Goal: Task Accomplishment & Management: Manage account settings

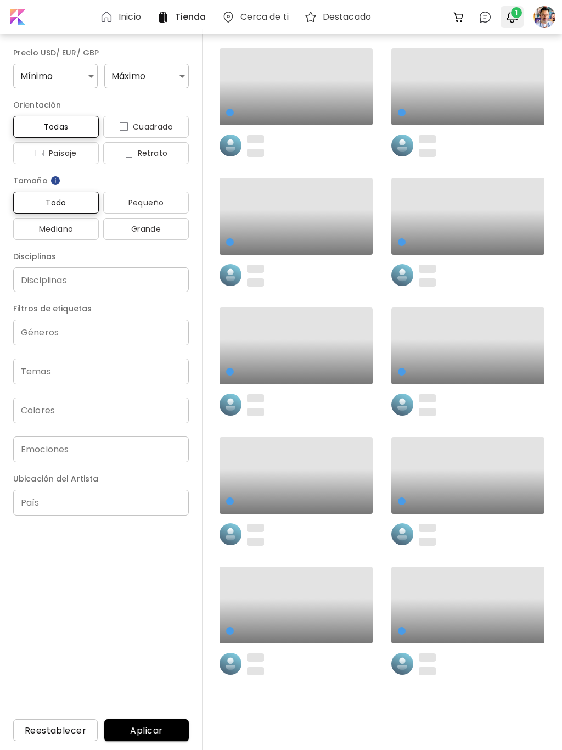
click at [511, 16] on img "button" at bounding box center [512, 16] width 13 height 13
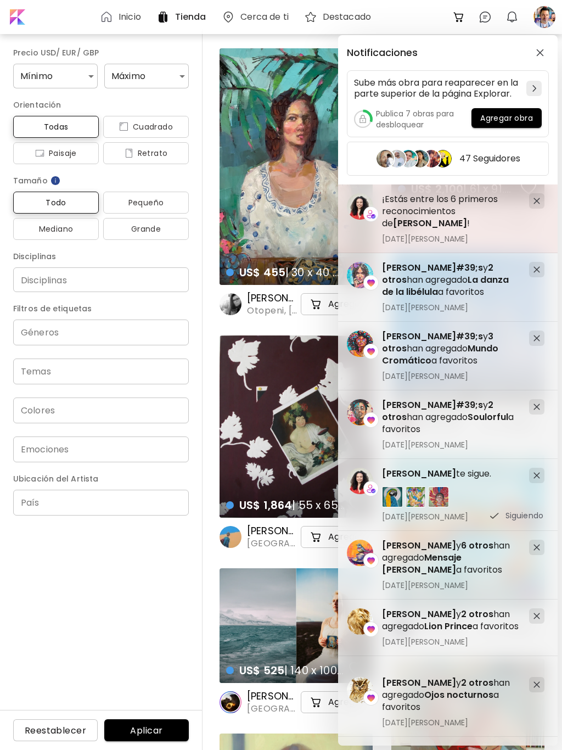
click at [370, 213] on img at bounding box center [371, 214] width 9 height 9
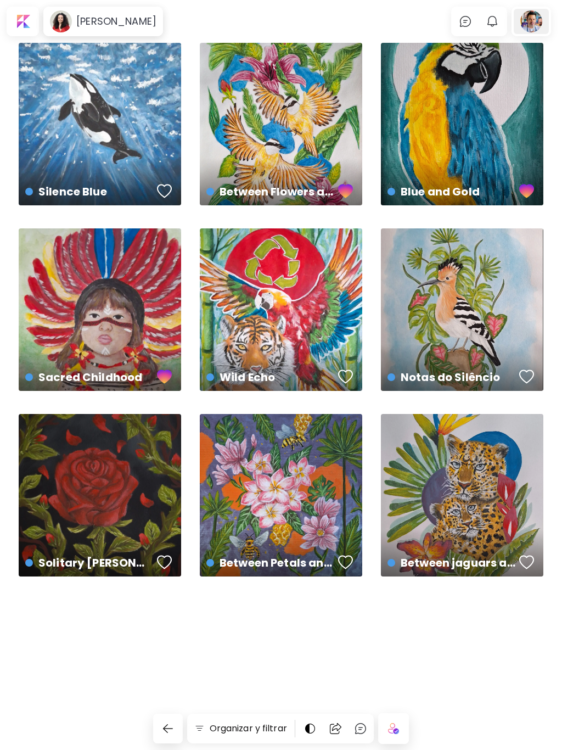
click at [525, 29] on div at bounding box center [531, 21] width 35 height 25
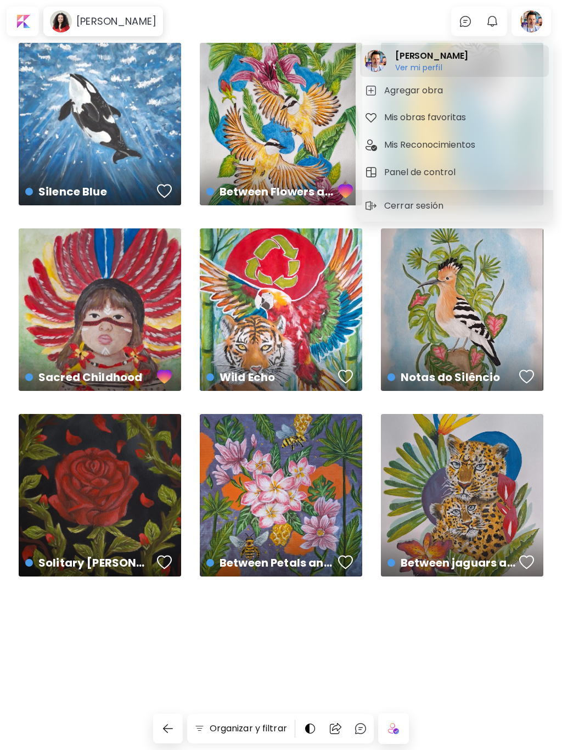
click at [435, 60] on h2 "[PERSON_NAME]" at bounding box center [431, 55] width 73 height 13
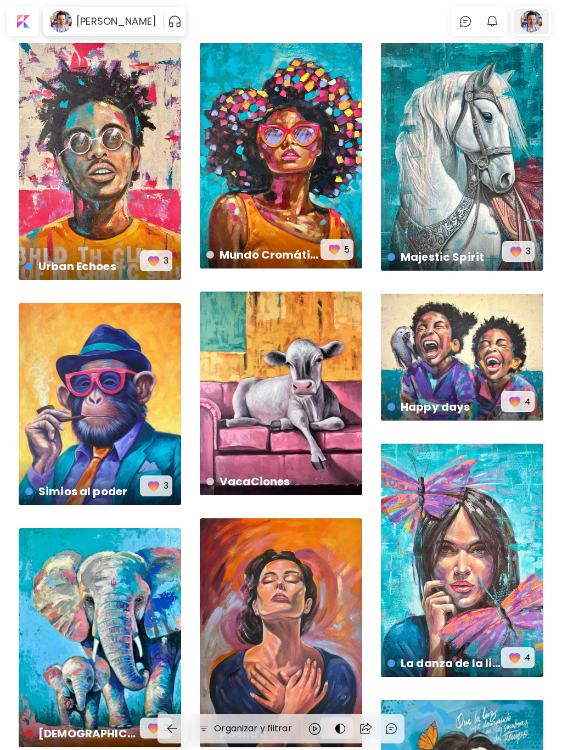
click at [537, 25] on div at bounding box center [531, 21] width 35 height 25
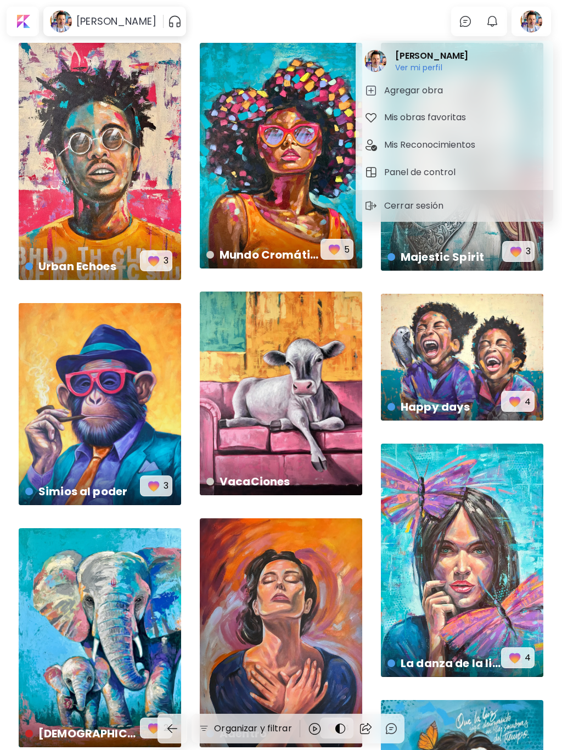
click at [409, 174] on h5 "Panel de control" at bounding box center [421, 172] width 75 height 13
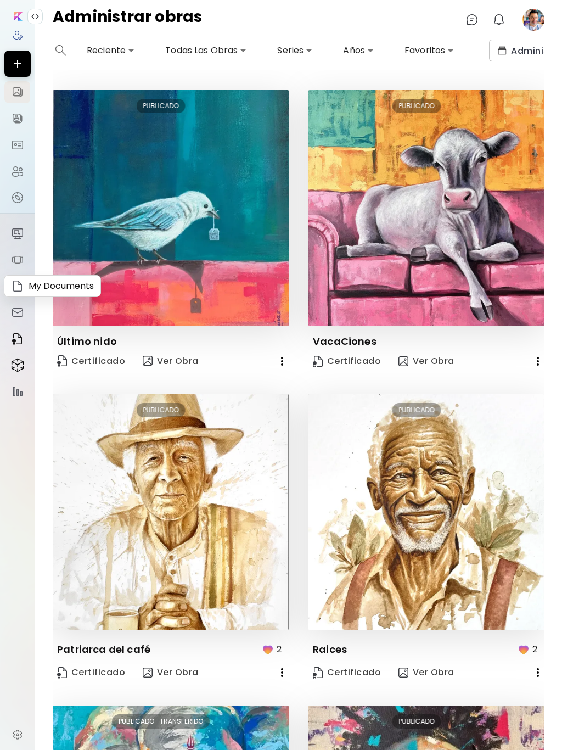
click at [19, 287] on img at bounding box center [17, 285] width 13 height 13
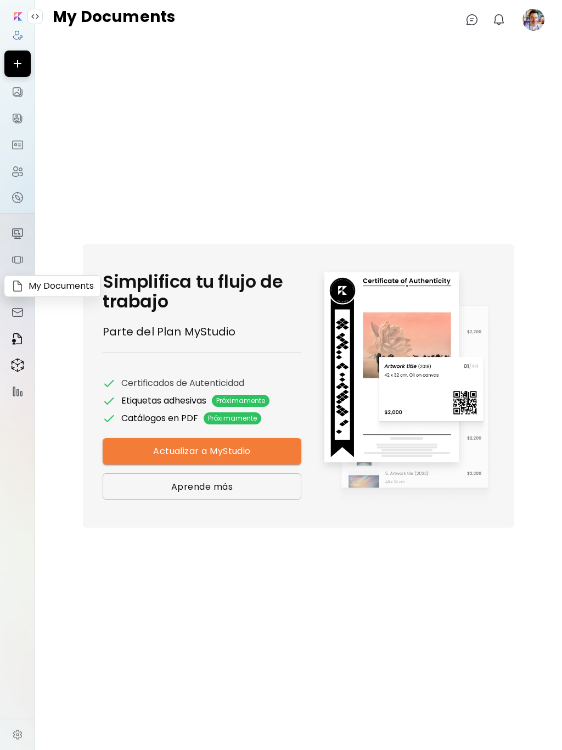
scroll to position [0, 4]
click at [17, 200] on img at bounding box center [17, 197] width 13 height 13
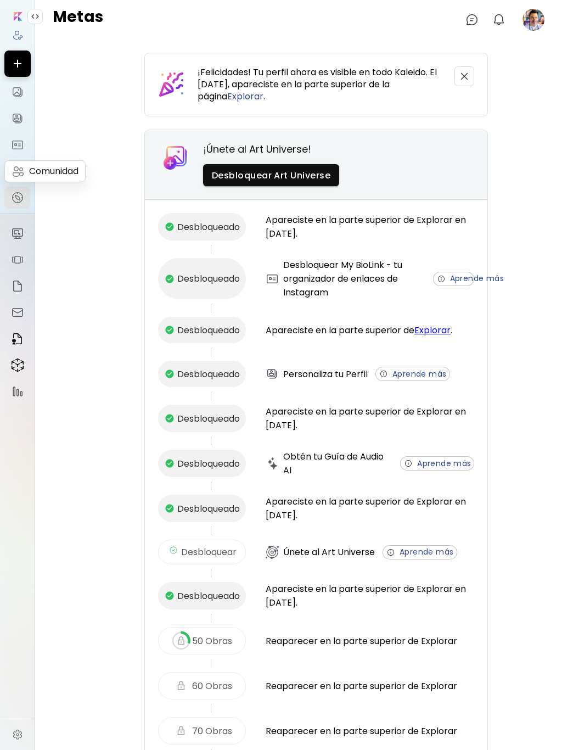
click at [21, 176] on img at bounding box center [17, 171] width 13 height 13
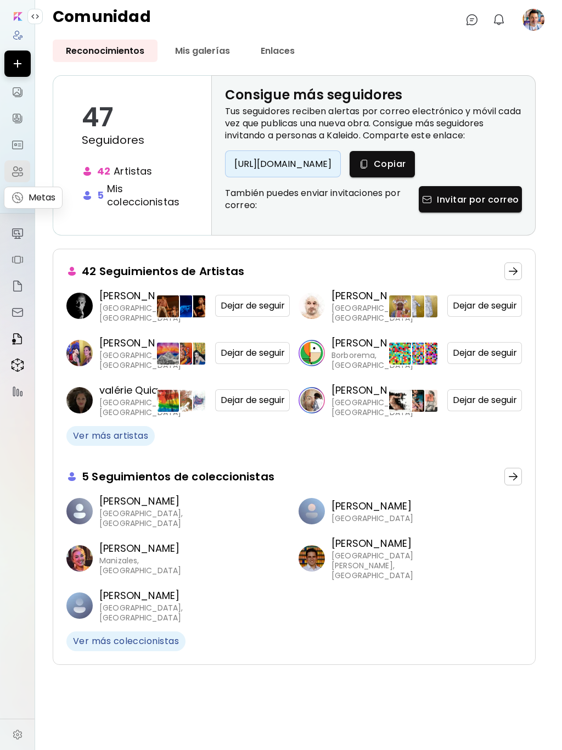
click at [15, 197] on img at bounding box center [17, 197] width 13 height 13
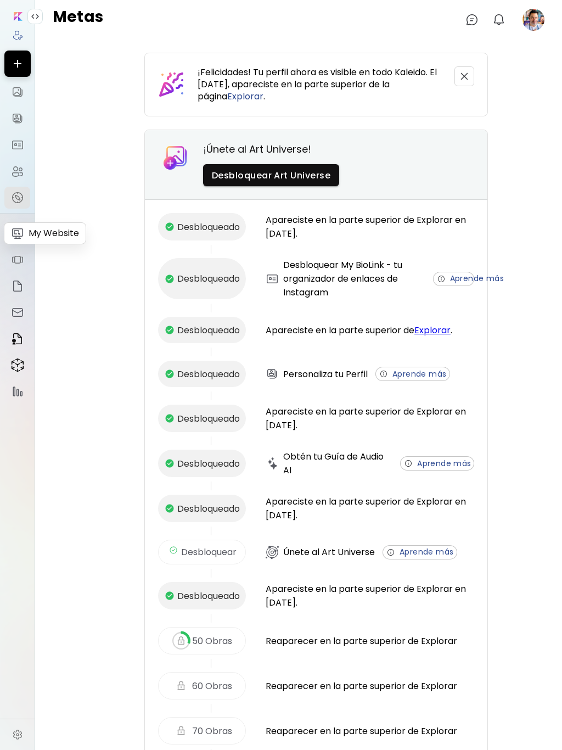
click at [17, 231] on img at bounding box center [17, 233] width 13 height 13
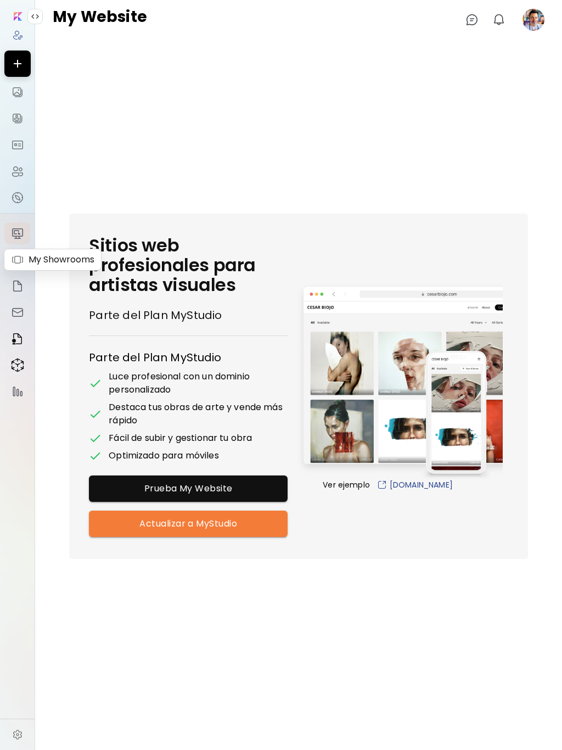
click at [16, 258] on img at bounding box center [17, 259] width 13 height 13
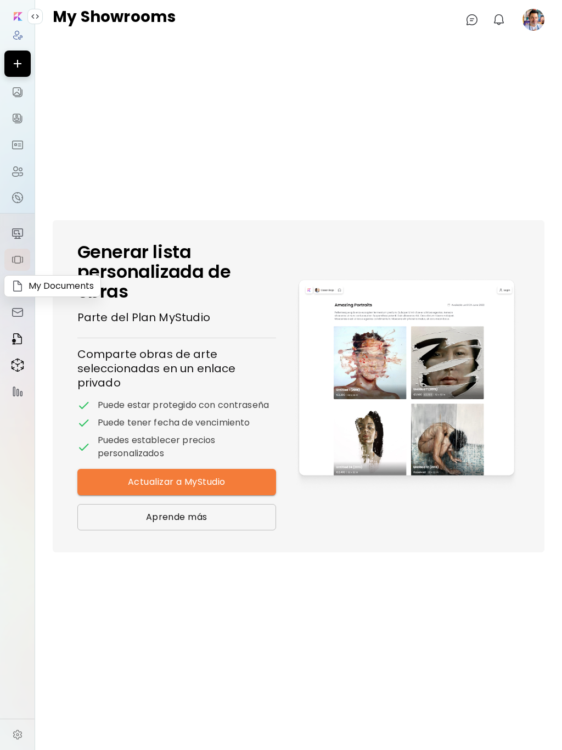
click at [15, 283] on img at bounding box center [17, 285] width 13 height 13
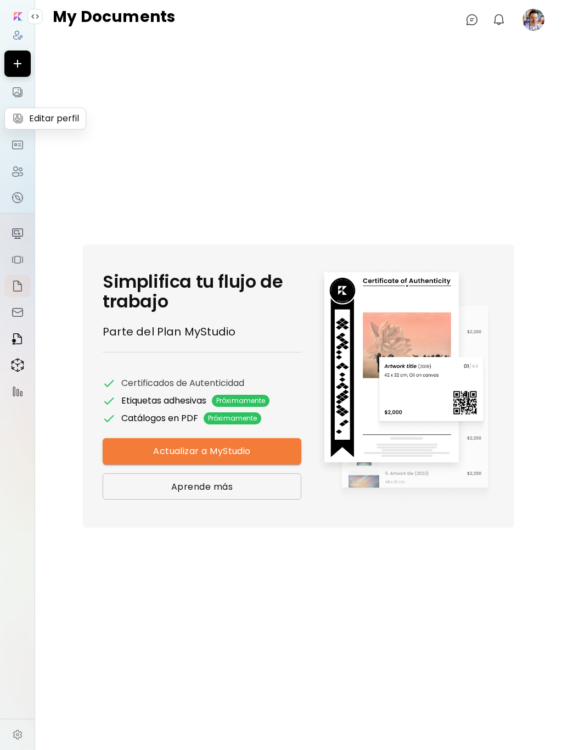
click at [15, 122] on img at bounding box center [17, 118] width 13 height 13
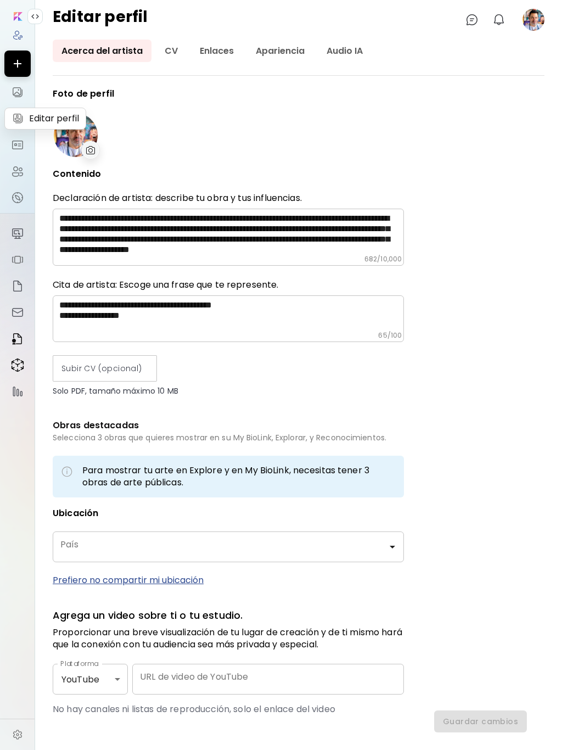
type input "********"
type input "**********"
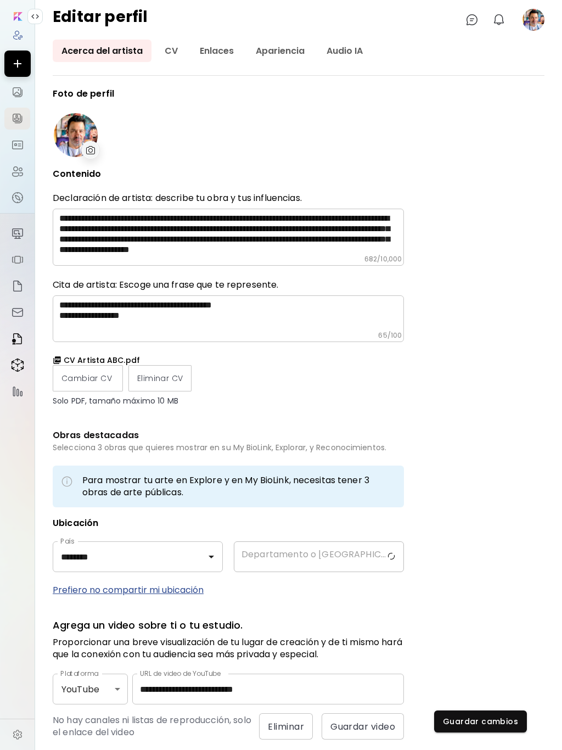
type input "*********"
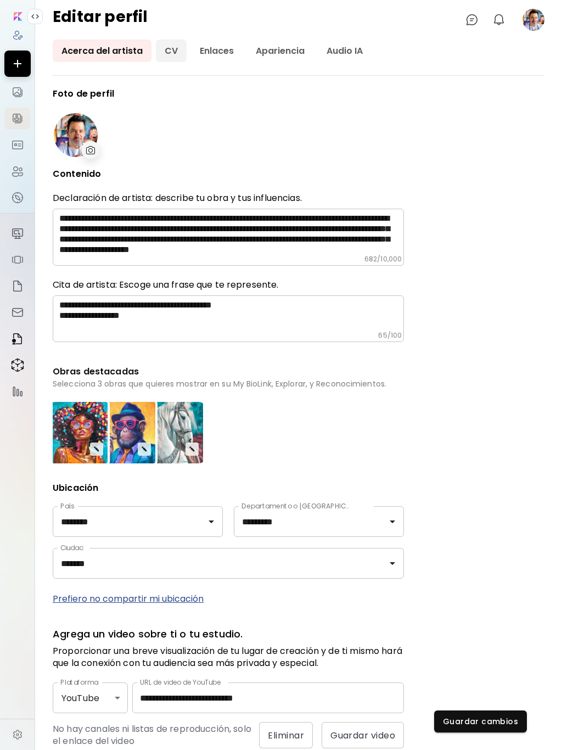
click at [175, 50] on link "CV" at bounding box center [171, 51] width 31 height 23
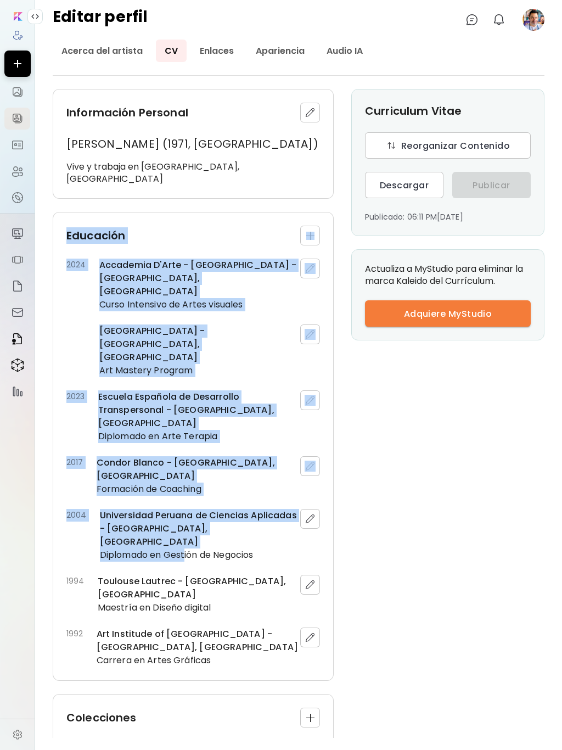
drag, startPoint x: 68, startPoint y: 224, endPoint x: 210, endPoint y: 489, distance: 300.9
click at [186, 445] on div "Educación 2024 [GEOGRAPHIC_DATA] - [GEOGRAPHIC_DATA] - [GEOGRAPHIC_DATA], [GEOG…" at bounding box center [193, 446] width 281 height 469
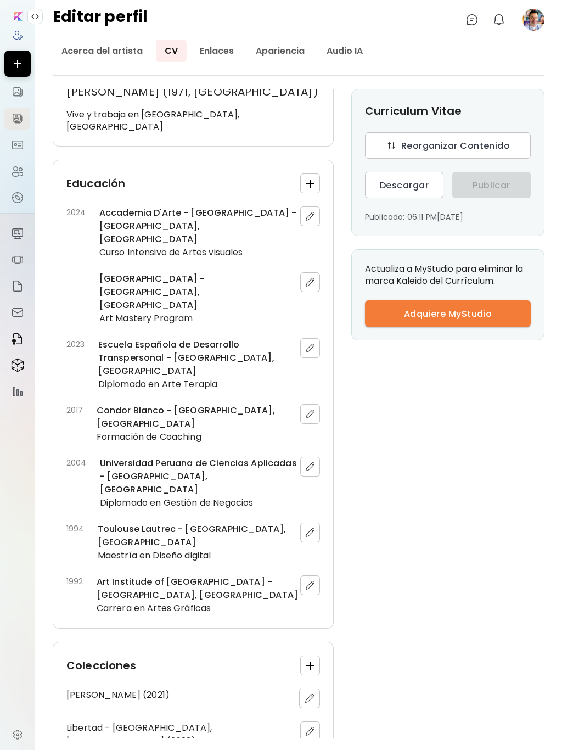
scroll to position [110, 0]
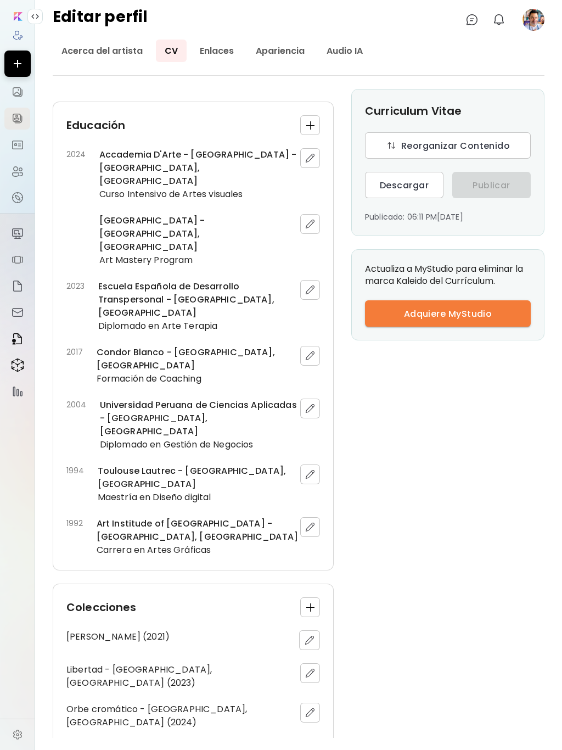
drag, startPoint x: 213, startPoint y: 532, endPoint x: 131, endPoint y: 431, distance: 129.5
click at [131, 543] on div "Carrera en Artes Gráficas" at bounding box center [199, 549] width 204 height 13
drag, startPoint x: 261, startPoint y: 427, endPoint x: 239, endPoint y: 431, distance: 22.8
click at [261, 543] on div "Carrera en Artes Gráficas" at bounding box center [199, 549] width 204 height 13
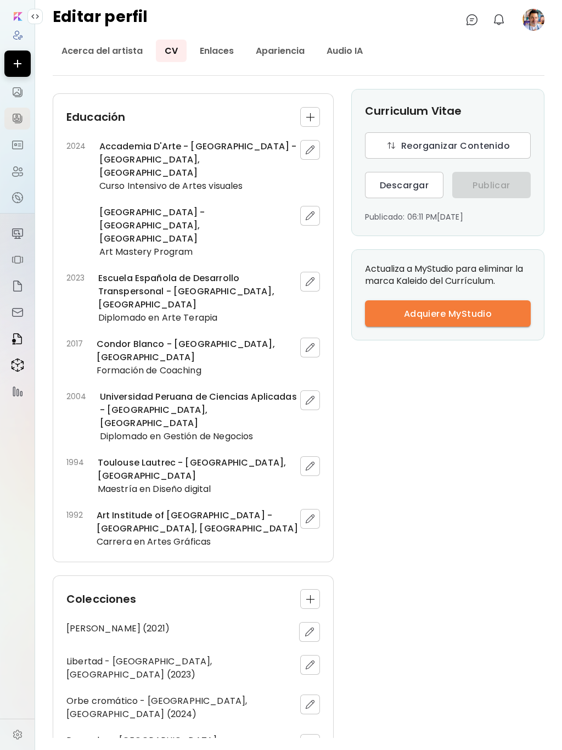
scroll to position [117, 0]
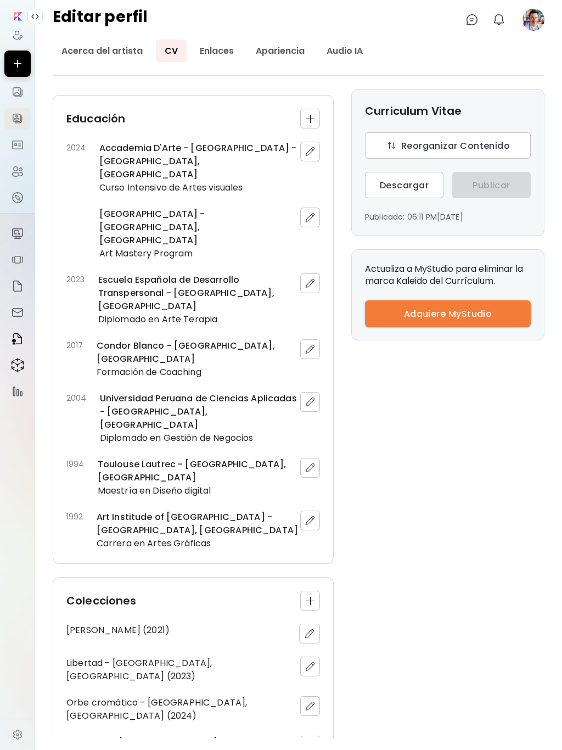
drag, startPoint x: 221, startPoint y: 433, endPoint x: 196, endPoint y: 311, distance: 124.5
click at [152, 537] on div "Carrera en Artes Gráficas" at bounding box center [199, 543] width 204 height 13
click at [69, 110] on h4 "Educación" at bounding box center [95, 118] width 59 height 16
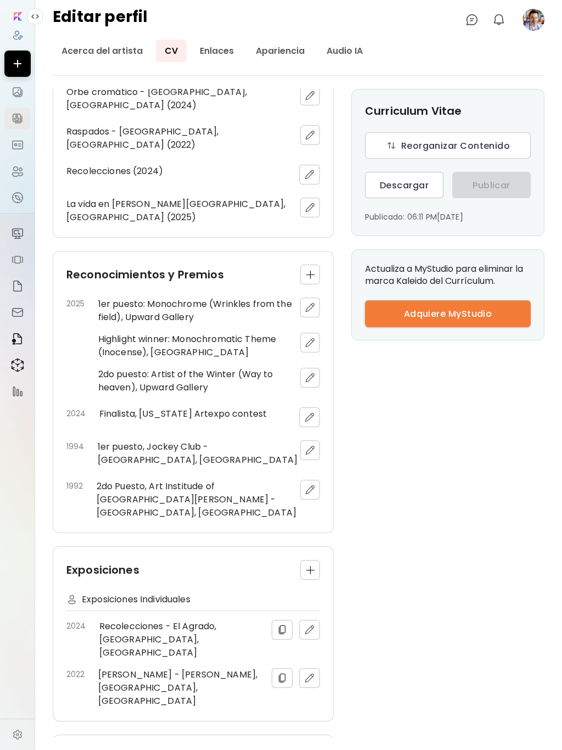
scroll to position [728, 0]
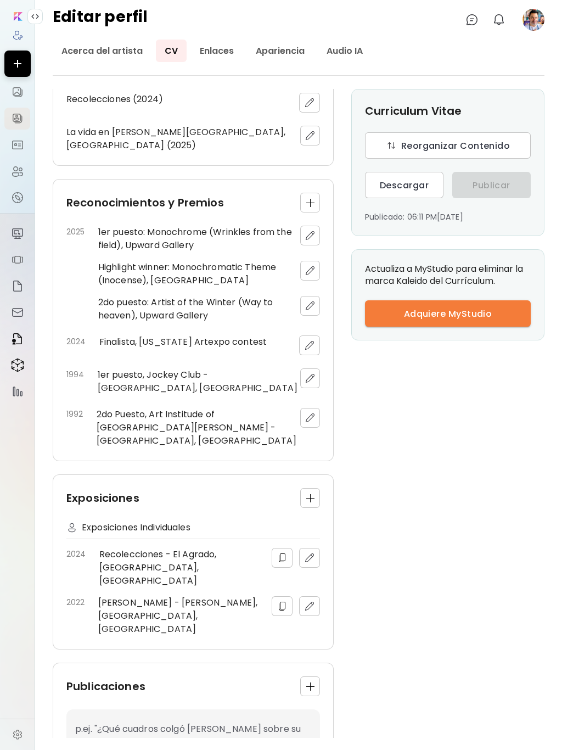
drag, startPoint x: 551, startPoint y: 761, endPoint x: 554, endPoint y: 845, distance: 84.6
click at [554, 749] on html "Editar perfil 0 0 Acerca del artista CV Enlaces Apariencia Audio IA Información…" at bounding box center [281, 375] width 562 height 750
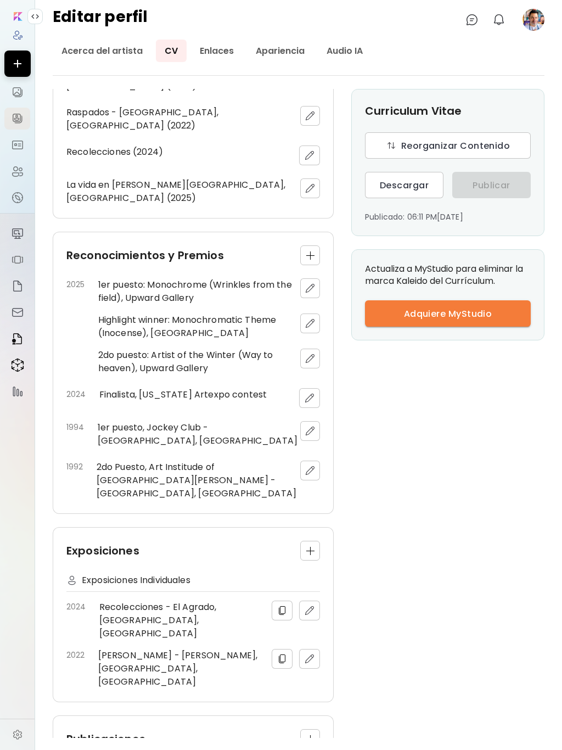
scroll to position [742, 0]
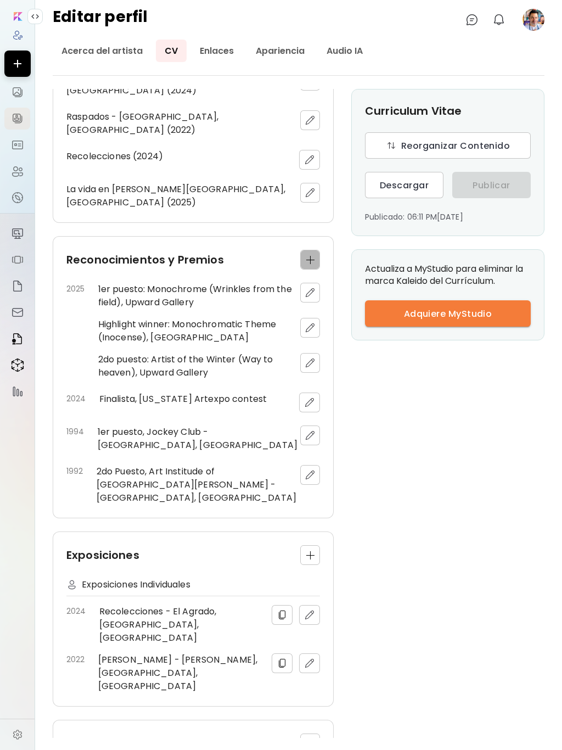
click at [311, 256] on img "button" at bounding box center [310, 260] width 8 height 8
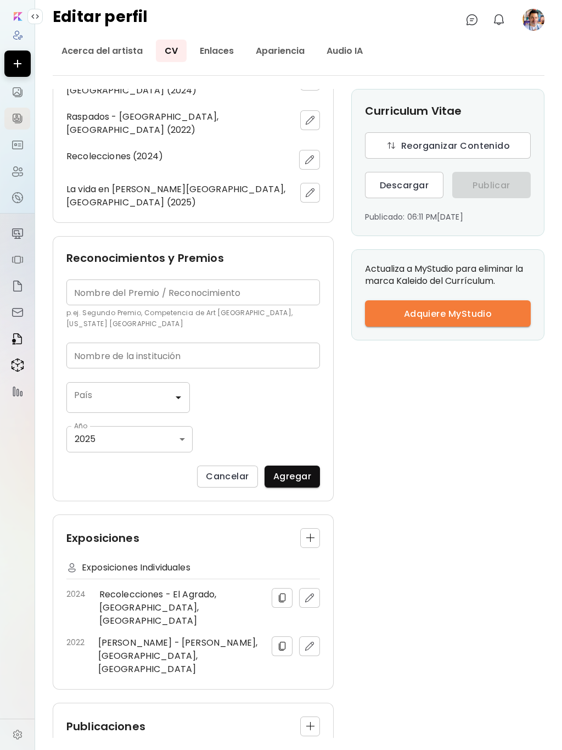
click at [117, 279] on input "text" at bounding box center [193, 292] width 254 height 26
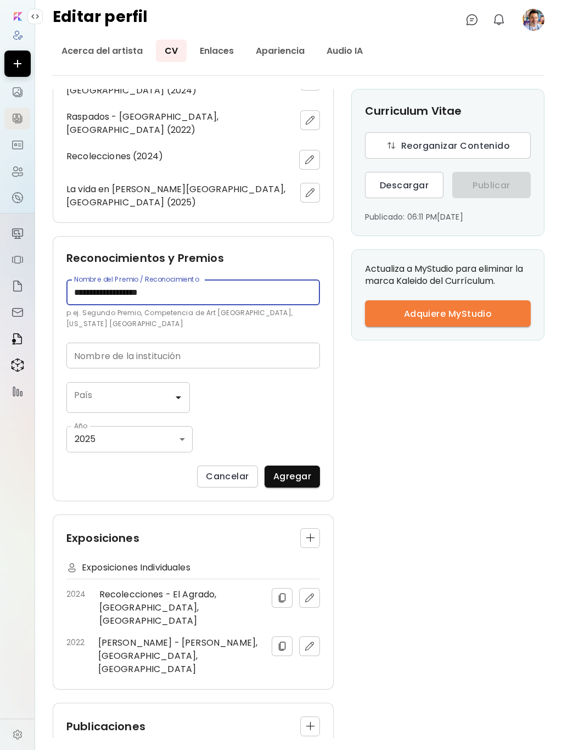
type input "**********"
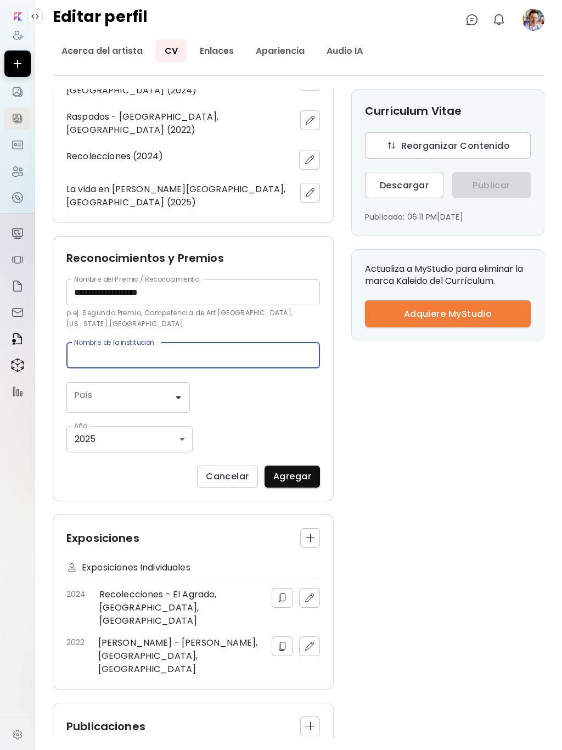
click at [126, 343] on input "text" at bounding box center [193, 356] width 254 height 26
type input "**********"
click at [142, 387] on input "País" at bounding box center [119, 397] width 97 height 21
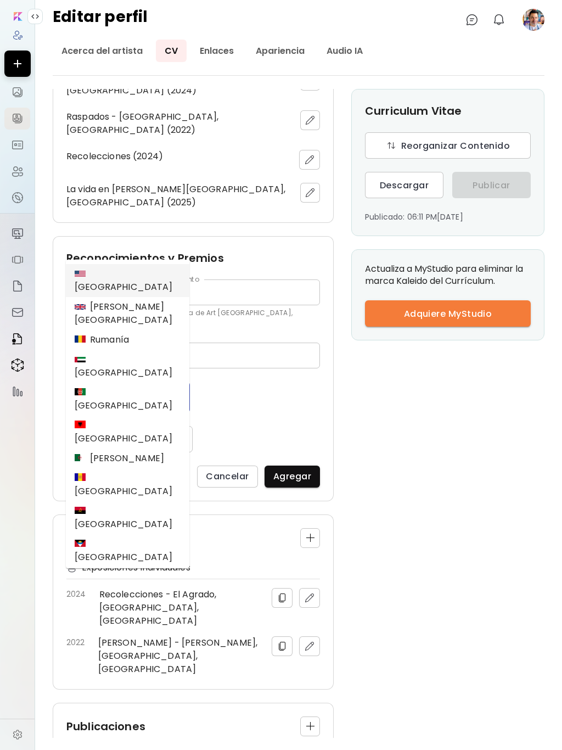
click at [126, 270] on div "[GEOGRAPHIC_DATA]" at bounding box center [128, 280] width 106 height 26
type input "**********"
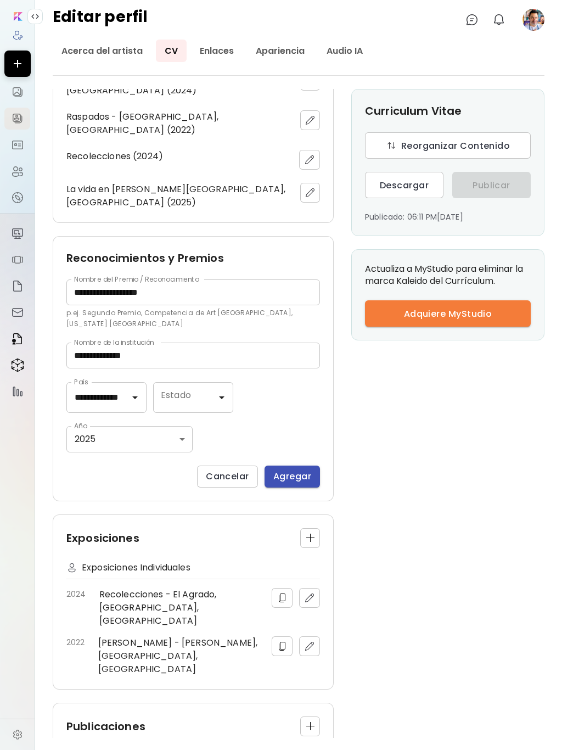
click at [289, 470] on span "Agregar" at bounding box center [292, 476] width 38 height 12
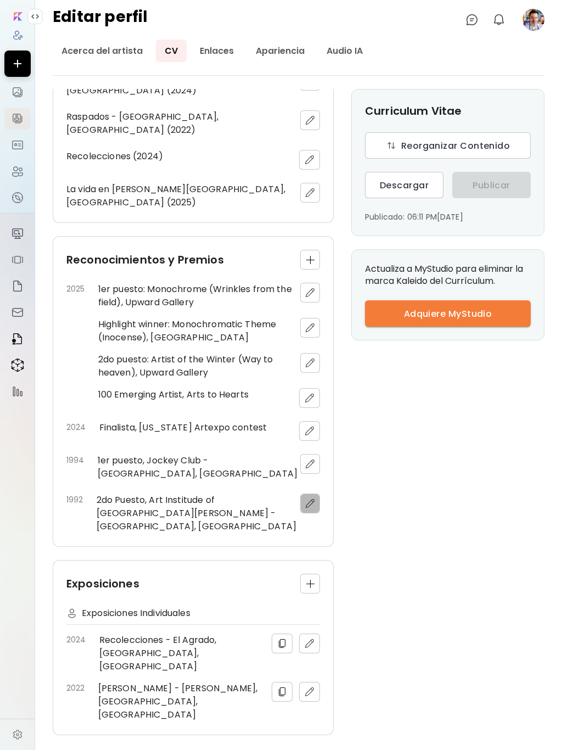
click at [311, 498] on img "button" at bounding box center [310, 503] width 11 height 11
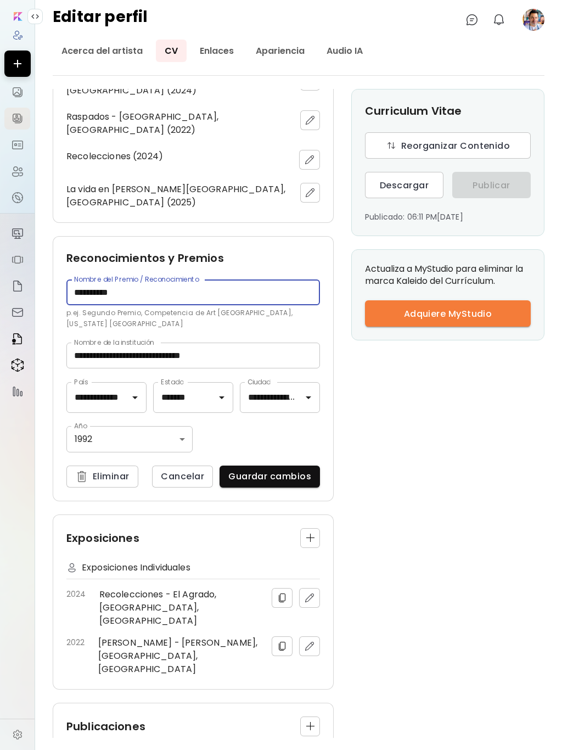
drag, startPoint x: 91, startPoint y: 149, endPoint x: 74, endPoint y: 150, distance: 17.6
click at [74, 279] on input "**********" at bounding box center [193, 292] width 254 height 26
click at [75, 279] on input "**********" at bounding box center [193, 292] width 254 height 26
type input "**********"
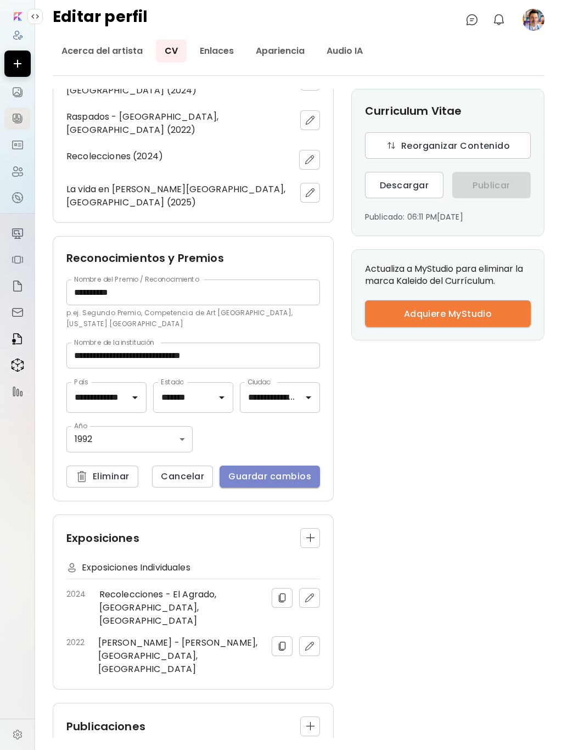
click at [285, 470] on span "Guardar cambios" at bounding box center [269, 476] width 83 height 12
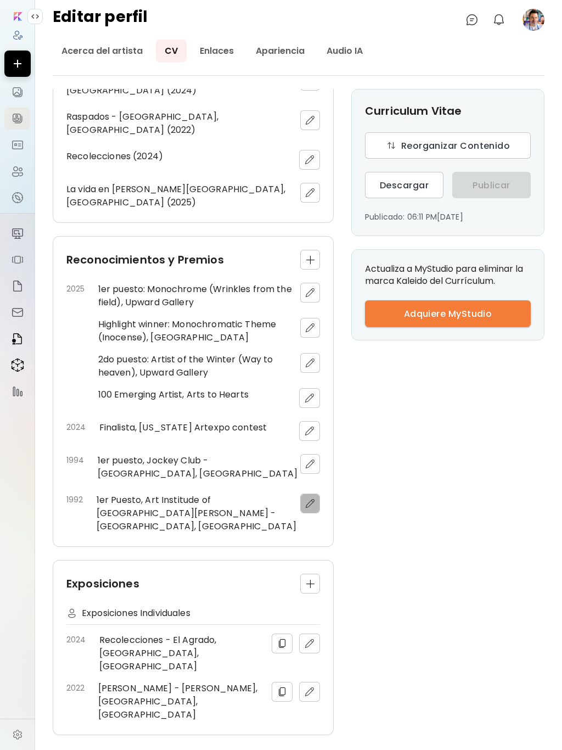
click at [309, 498] on img "button" at bounding box center [310, 503] width 11 height 11
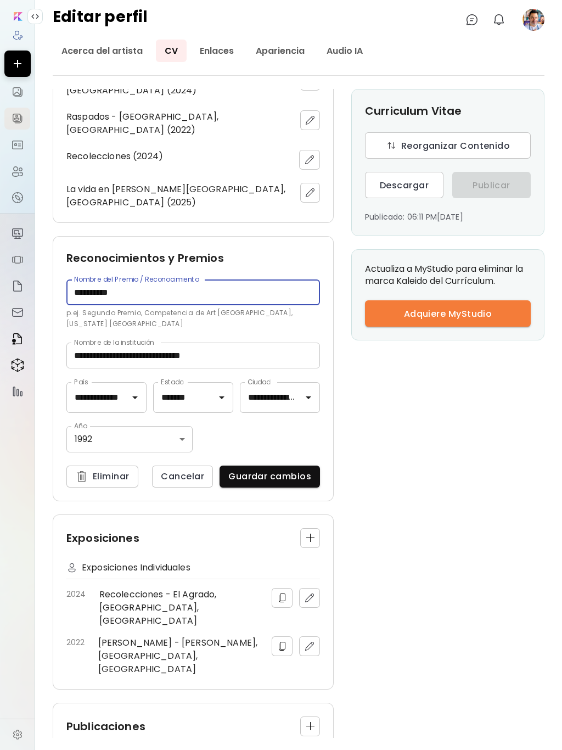
drag, startPoint x: 87, startPoint y: 151, endPoint x: 72, endPoint y: 150, distance: 15.4
click at [72, 279] on input "**********" at bounding box center [193, 292] width 254 height 26
type input "**********"
click at [284, 470] on span "Guardar cambios" at bounding box center [269, 476] width 83 height 12
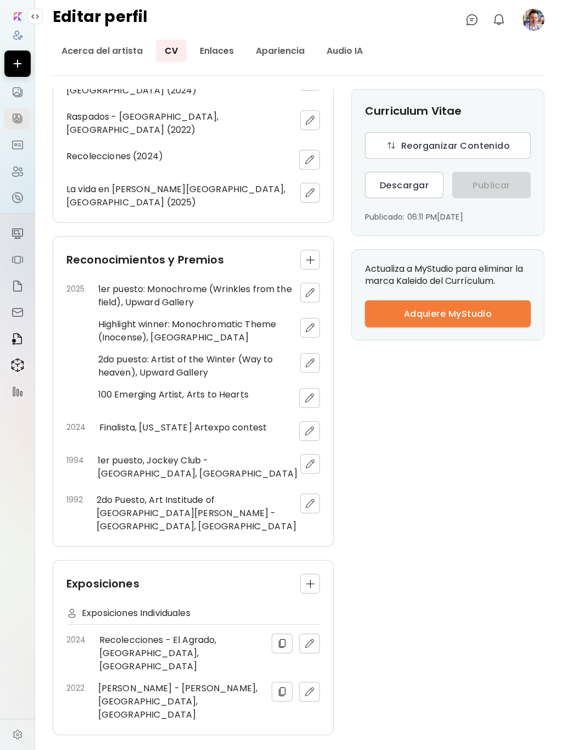
drag, startPoint x: 18, startPoint y: 10, endPoint x: 74, endPoint y: 10, distance: 56.0
click at [18, 10] on div at bounding box center [17, 15] width 19 height 12
click at [538, 22] on image at bounding box center [534, 20] width 22 height 22
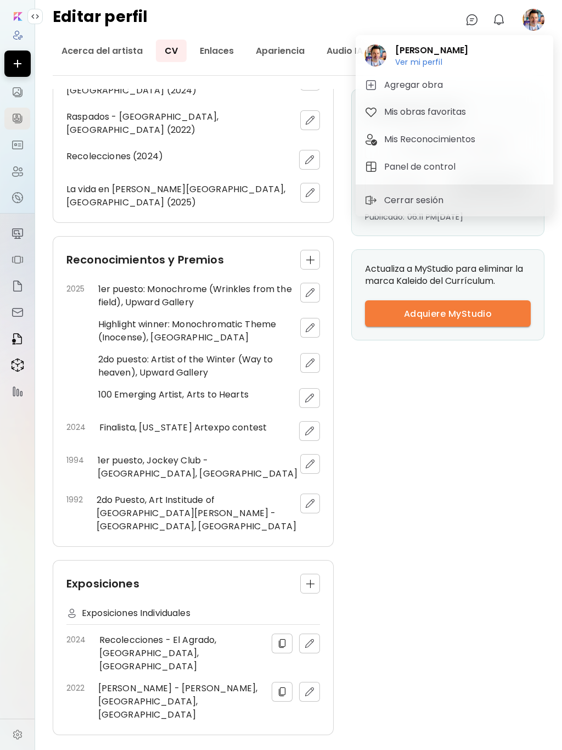
click at [537, 16] on div at bounding box center [281, 375] width 562 height 750
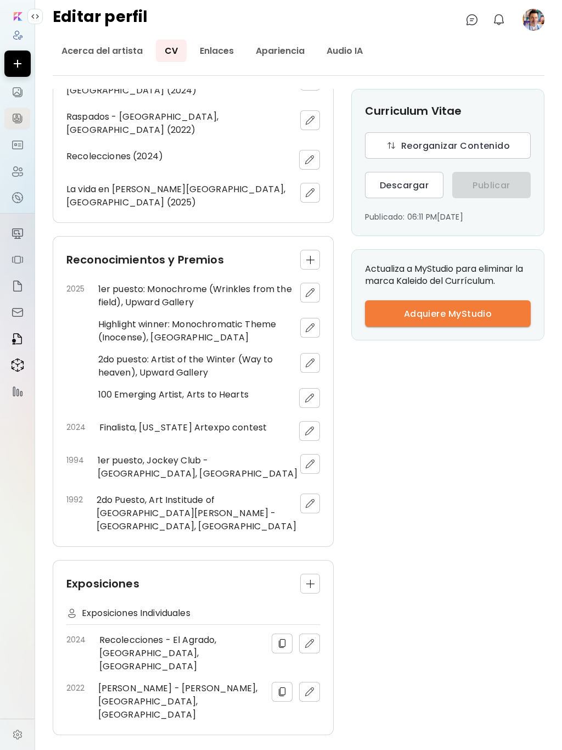
click at [16, 18] on input "image" at bounding box center [18, 16] width 9 height 9
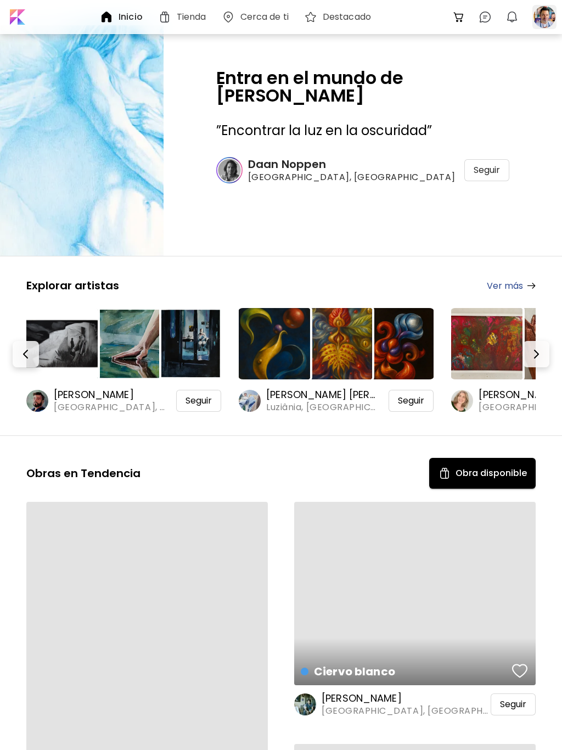
click at [548, 18] on div at bounding box center [544, 17] width 24 height 24
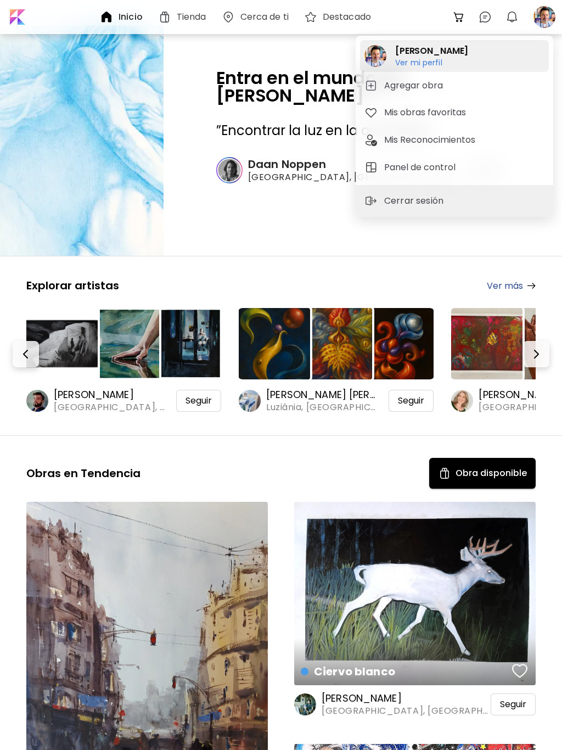
click at [446, 54] on h2 "[PERSON_NAME]" at bounding box center [431, 50] width 73 height 13
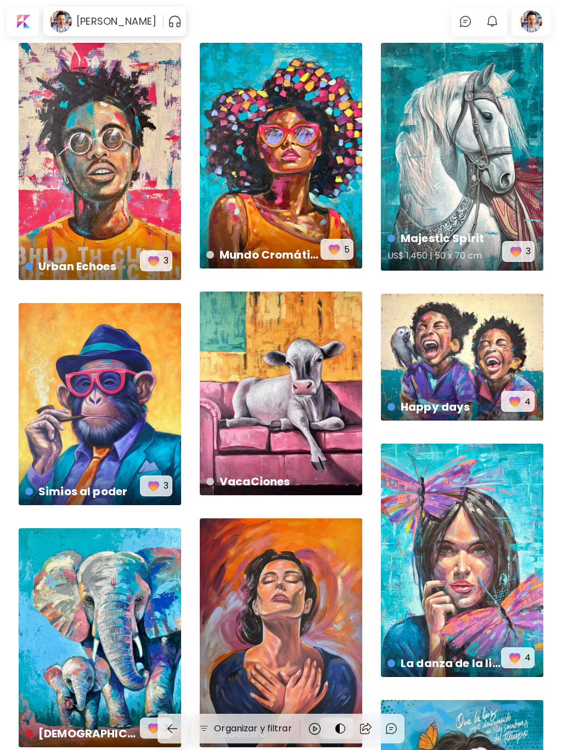
click at [502, 138] on div "Majestic Spirit US$ 1,450 | 50 x 70 cm 3" at bounding box center [462, 157] width 162 height 228
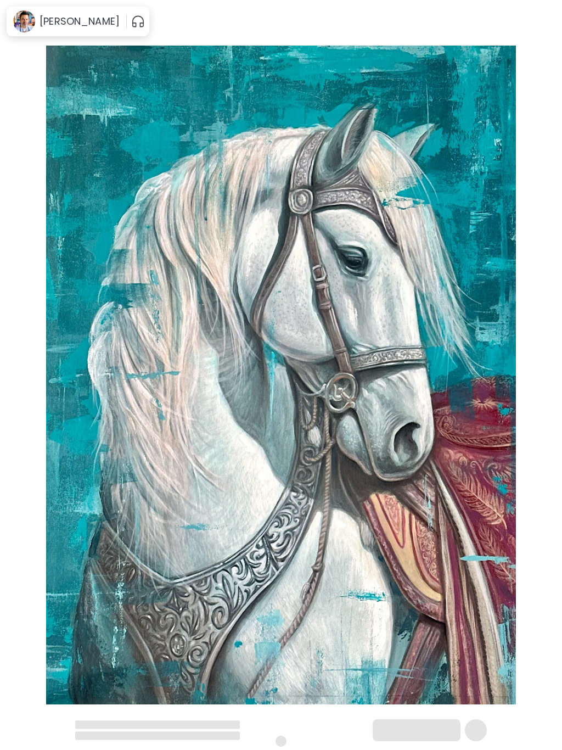
click at [457, 146] on img at bounding box center [281, 375] width 470 height 671
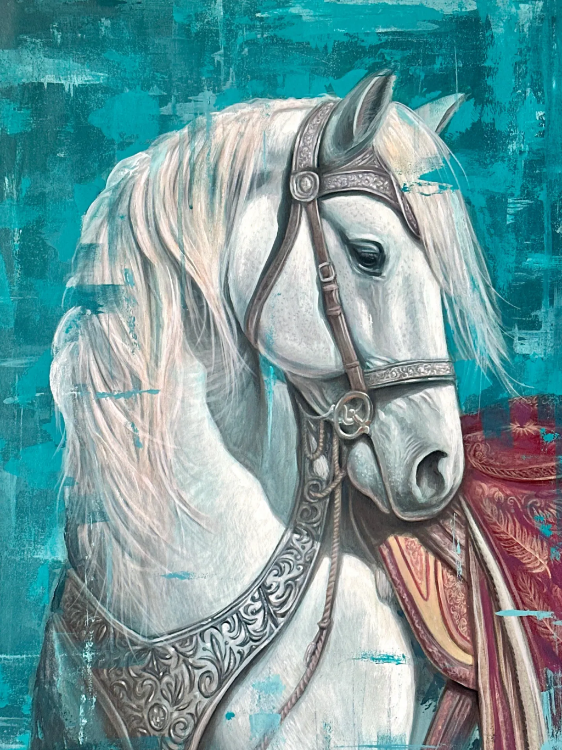
scroll to position [-3, 0]
click at [393, 167] on img at bounding box center [281, 394] width 562 height 788
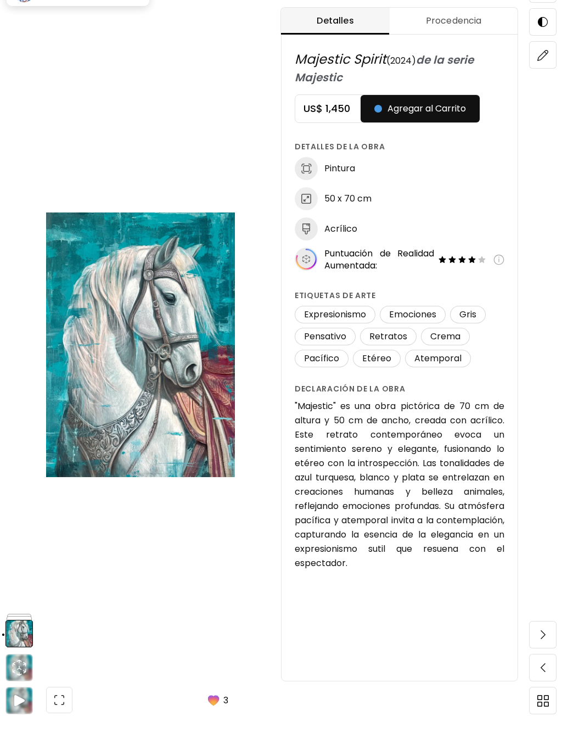
scroll to position [584, 0]
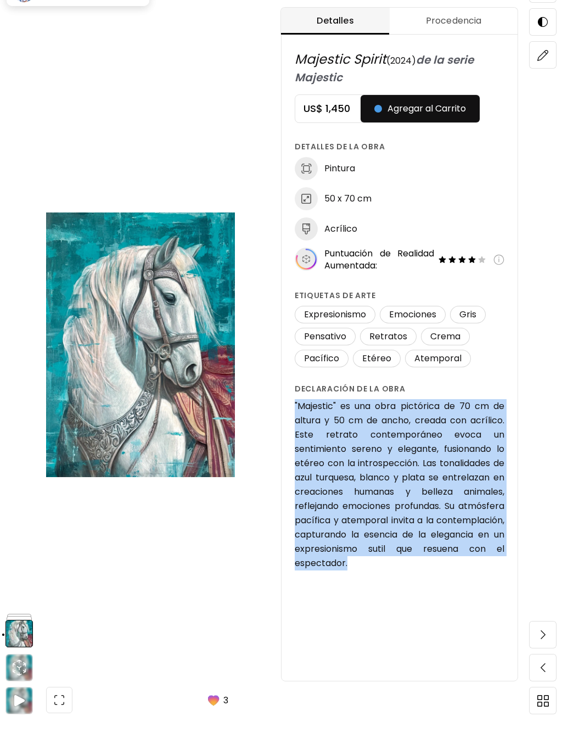
drag, startPoint x: 354, startPoint y: 562, endPoint x: 293, endPoint y: 401, distance: 171.3
click at [293, 401] on div "Majestic Spirit ( 2024 ) de la serie Majestic US$ 1,450 Agregar al Carrito Deta…" at bounding box center [400, 335] width 236 height 591
copy h6 ""Majestic" es una obra pictórica de 70 cm de altura y 50 cm de ancho, creada co…"
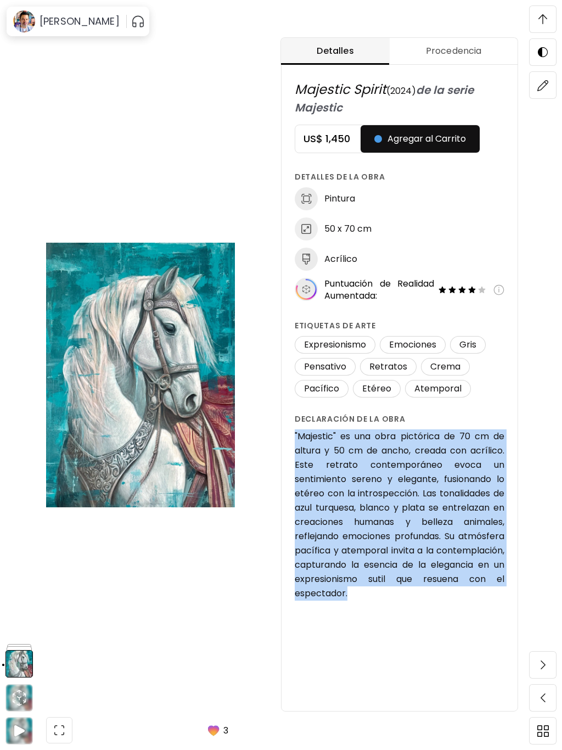
scroll to position [615, 0]
